Goal: Transaction & Acquisition: Obtain resource

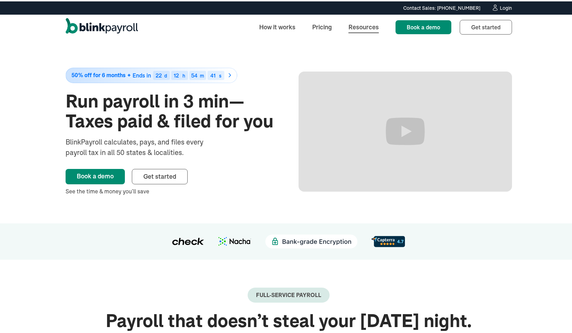
click at [352, 25] on link "Resources" at bounding box center [364, 25] width 42 height 15
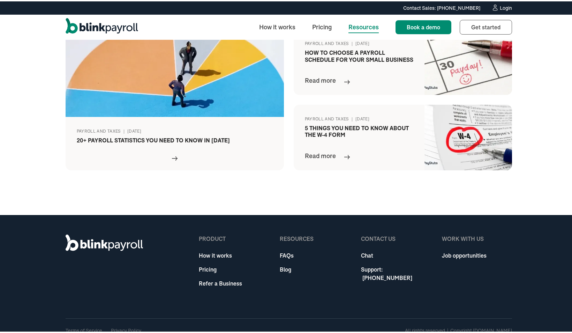
scroll to position [312, 0]
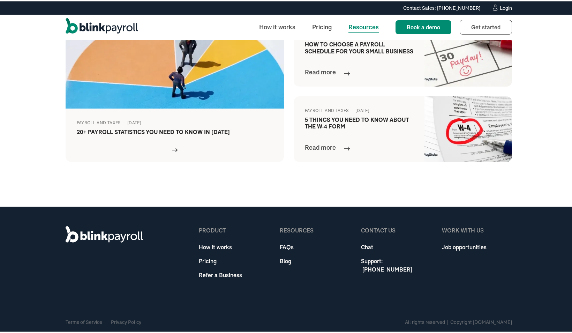
click at [221, 278] on div "product How it works Pricing Refer a Business" at bounding box center [220, 254] width 43 height 59
click at [220, 276] on link "Refer a Business" at bounding box center [220, 273] width 43 height 8
